Goal: Check status: Check status

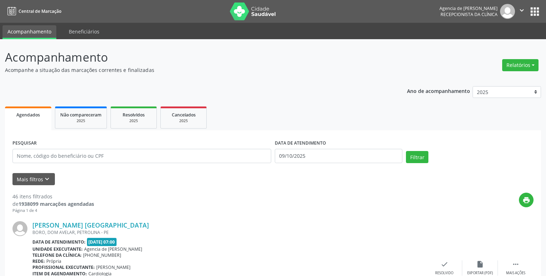
type input "16614321404"
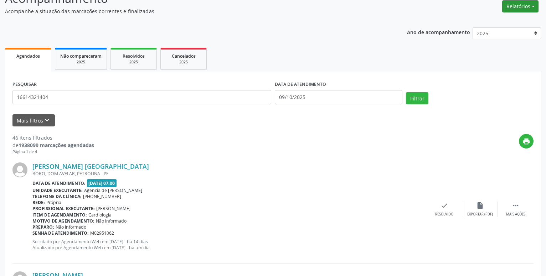
click at [521, 7] on button "Relatórios" at bounding box center [520, 6] width 36 height 12
click at [505, 20] on link "Agendamentos" at bounding box center [500, 22] width 77 height 10
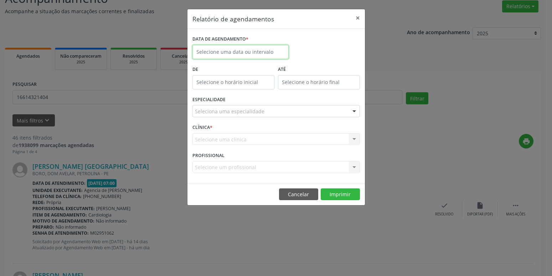
click at [238, 56] on input "text" at bounding box center [240, 52] width 96 height 14
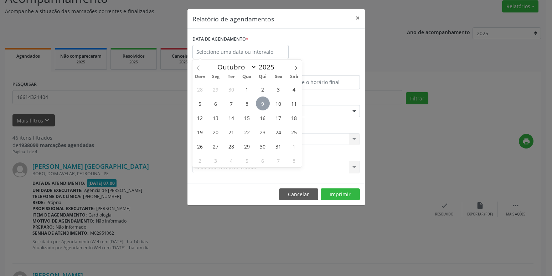
click at [261, 107] on span "9" at bounding box center [263, 104] width 14 height 14
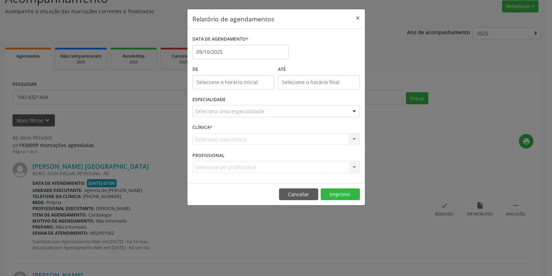
click at [303, 114] on div "Seleciona uma especialidade" at bounding box center [275, 111] width 167 height 12
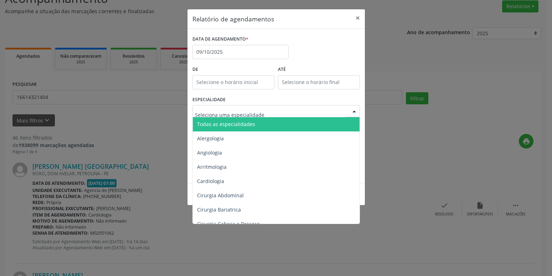
click at [262, 124] on span "Todas as especialidades" at bounding box center [277, 124] width 168 height 14
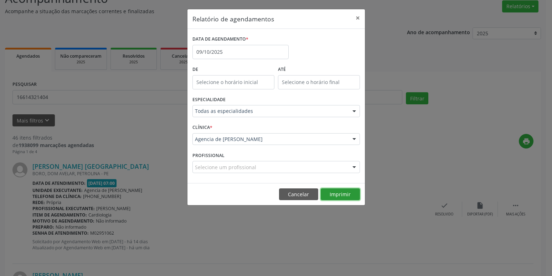
click at [337, 196] on button "Imprimir" at bounding box center [340, 194] width 39 height 12
click at [348, 190] on button "Imprimir" at bounding box center [340, 194] width 39 height 12
click at [359, 18] on button "×" at bounding box center [358, 17] width 14 height 17
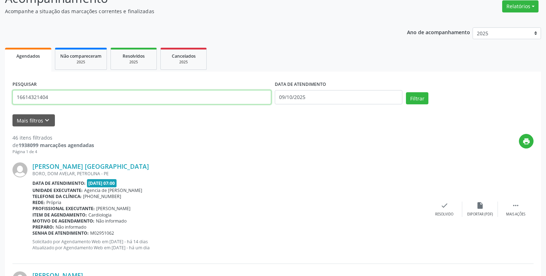
click at [107, 98] on input "16614321404" at bounding box center [141, 97] width 259 height 14
type input "01054847410"
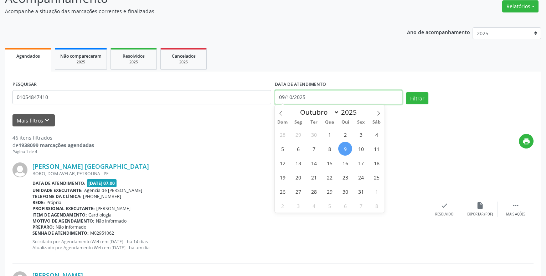
click at [369, 102] on input "09/10/2025" at bounding box center [339, 97] width 128 height 14
click at [332, 134] on span "1" at bounding box center [329, 135] width 14 height 14
type input "[DATE]"
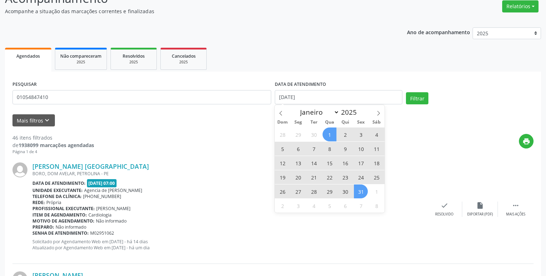
click at [364, 193] on span "31" at bounding box center [361, 192] width 14 height 14
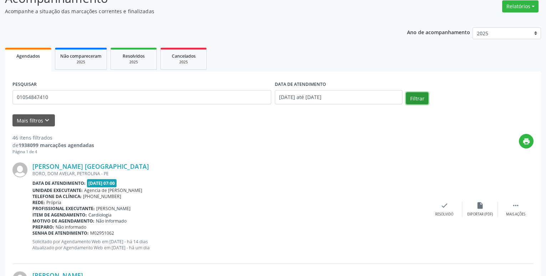
click at [422, 94] on button "Filtrar" at bounding box center [417, 98] width 22 height 12
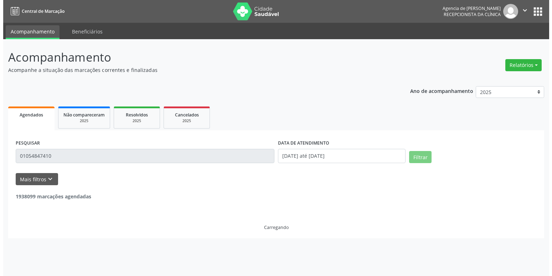
scroll to position [0, 0]
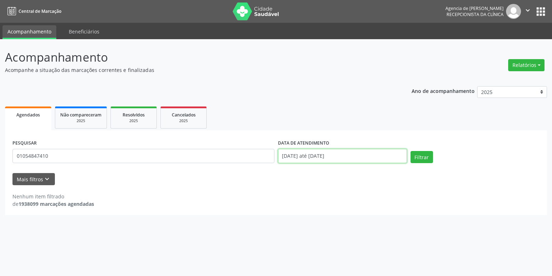
click at [313, 153] on input "[DATE] até [DATE]" at bounding box center [342, 156] width 129 height 14
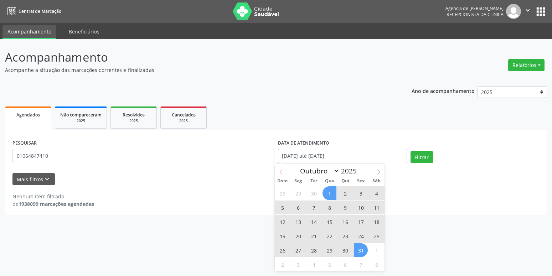
click at [281, 172] on icon at bounding box center [280, 172] width 5 height 5
select select "8"
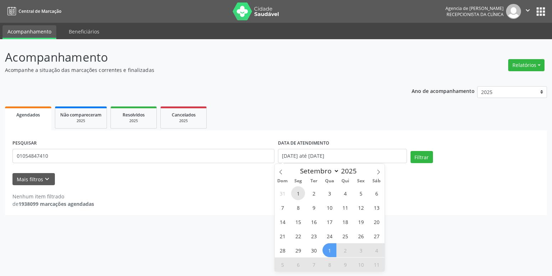
click at [301, 190] on span "1" at bounding box center [298, 193] width 14 height 14
type input "[DATE]"
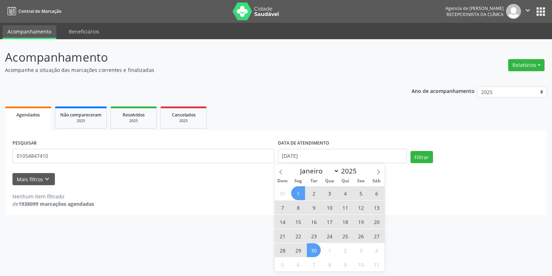
click at [314, 246] on span "30" at bounding box center [314, 250] width 14 height 14
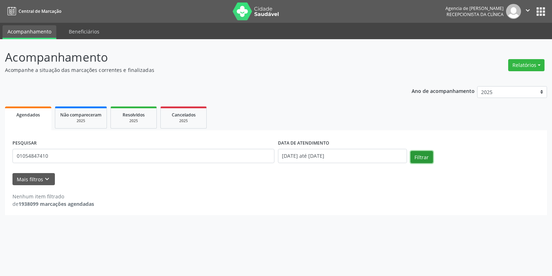
click at [421, 158] on button "Filtrar" at bounding box center [421, 157] width 22 height 12
click at [319, 154] on input "[DATE] até [DATE]" at bounding box center [342, 156] width 129 height 14
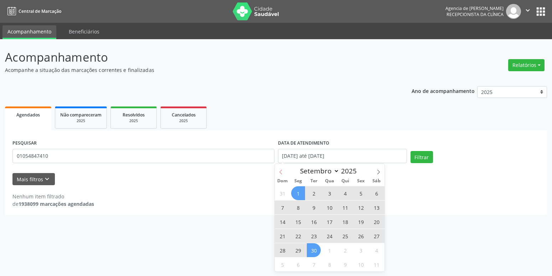
click at [282, 170] on icon at bounding box center [280, 172] width 5 height 5
select select "7"
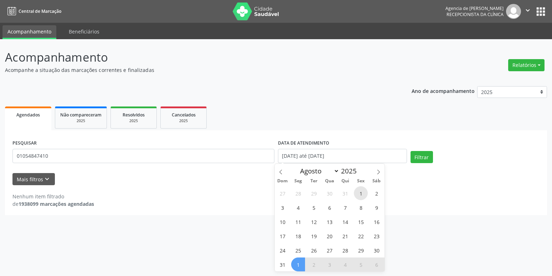
click at [359, 195] on span "1" at bounding box center [361, 193] width 14 height 14
type input "[DATE]"
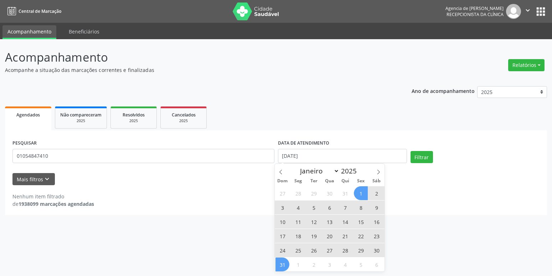
click at [284, 260] on span "31" at bounding box center [282, 265] width 14 height 14
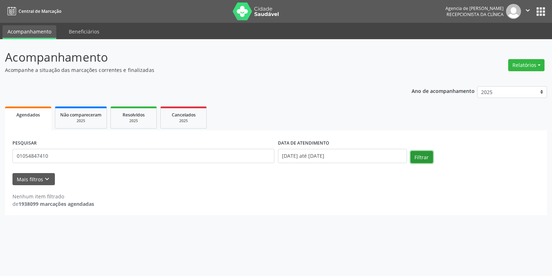
click at [417, 157] on button "Filtrar" at bounding box center [421, 157] width 22 height 12
click at [320, 152] on input "[DATE] até [DATE]" at bounding box center [342, 156] width 129 height 14
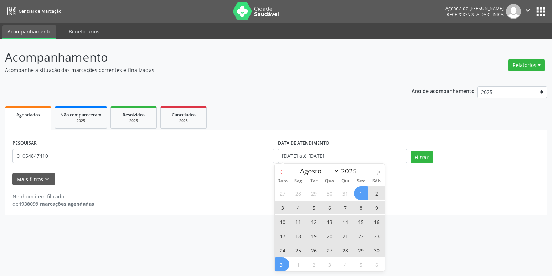
click at [279, 172] on icon at bounding box center [280, 172] width 5 height 5
select select "6"
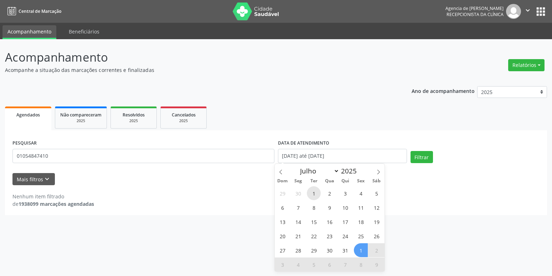
click at [312, 191] on span "1" at bounding box center [314, 193] width 14 height 14
type input "[DATE]"
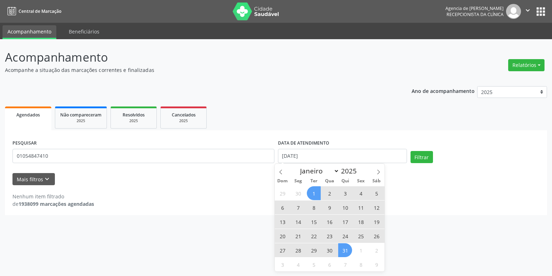
click at [347, 249] on span "31" at bounding box center [345, 250] width 14 height 14
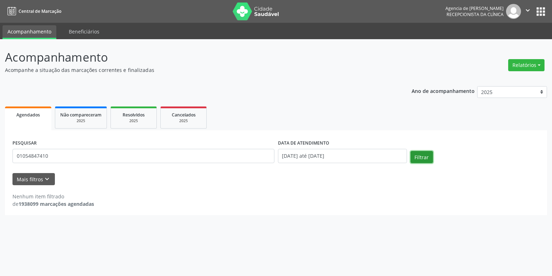
click at [426, 153] on button "Filtrar" at bounding box center [421, 157] width 22 height 12
click at [25, 153] on input "01054847410" at bounding box center [143, 156] width 262 height 14
click at [32, 155] on input "01054847410" at bounding box center [143, 156] width 262 height 14
click at [41, 156] on input "01054847410" at bounding box center [143, 156] width 262 height 14
click at [118, 156] on input "01054847410" at bounding box center [143, 156] width 262 height 14
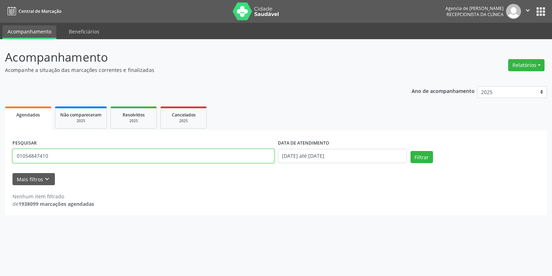
click at [119, 155] on input "01054847410" at bounding box center [143, 156] width 262 height 14
click at [124, 181] on div "Mais filtros keyboard_arrow_down" at bounding box center [276, 179] width 530 height 12
